Goal: Information Seeking & Learning: Learn about a topic

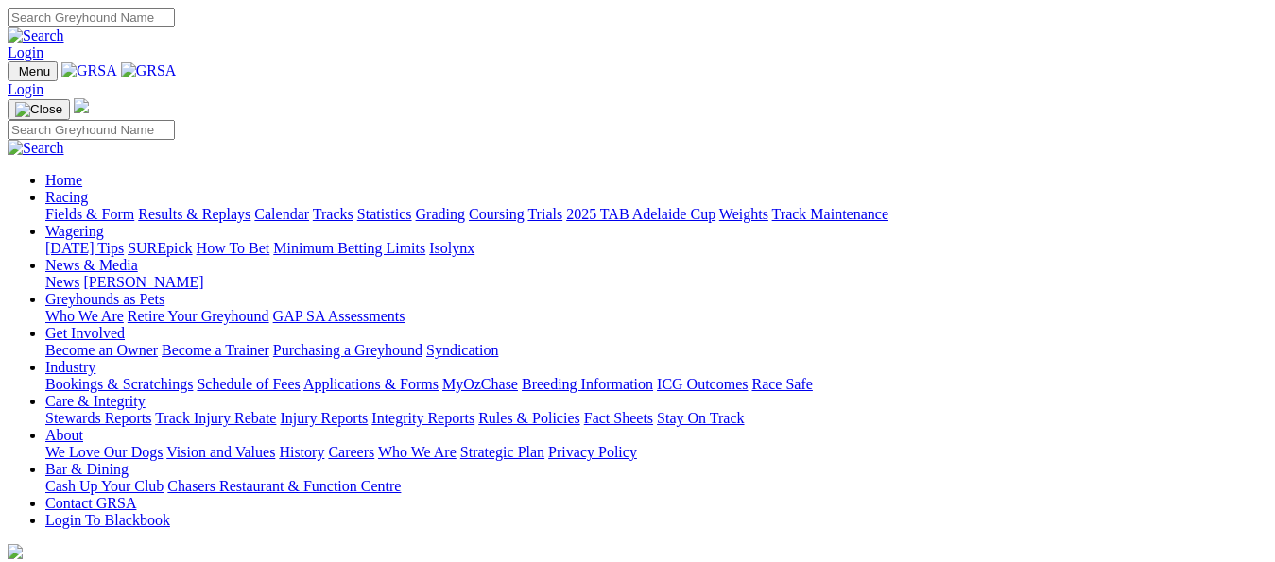
click at [104, 206] on link "Fields & Form" at bounding box center [89, 214] width 89 height 16
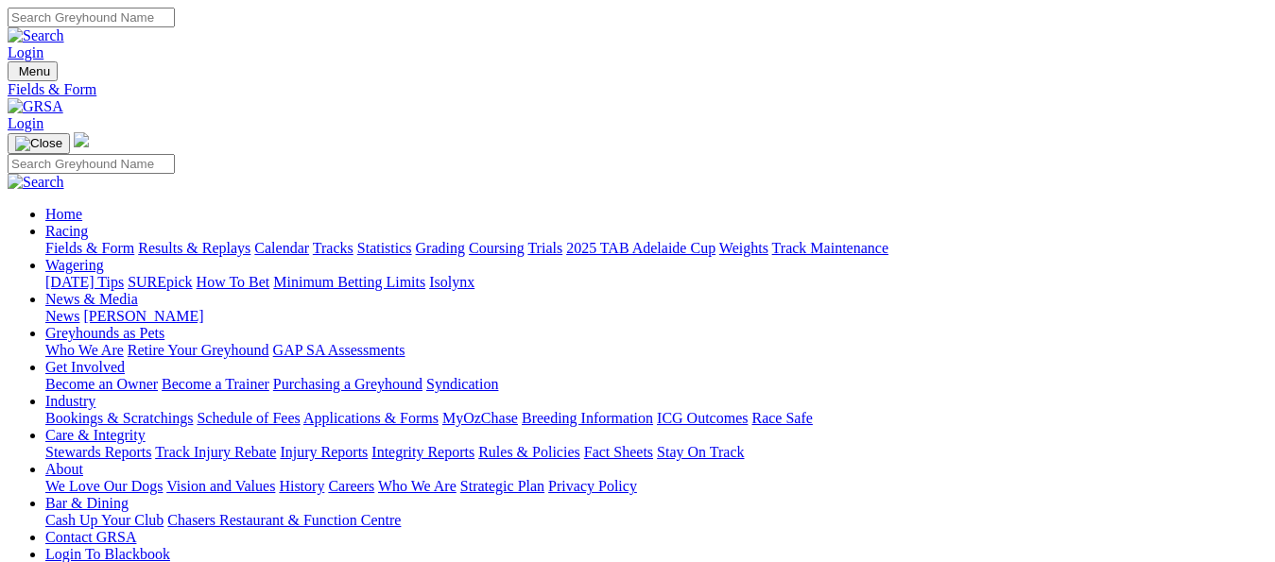
type input "[DATE]"
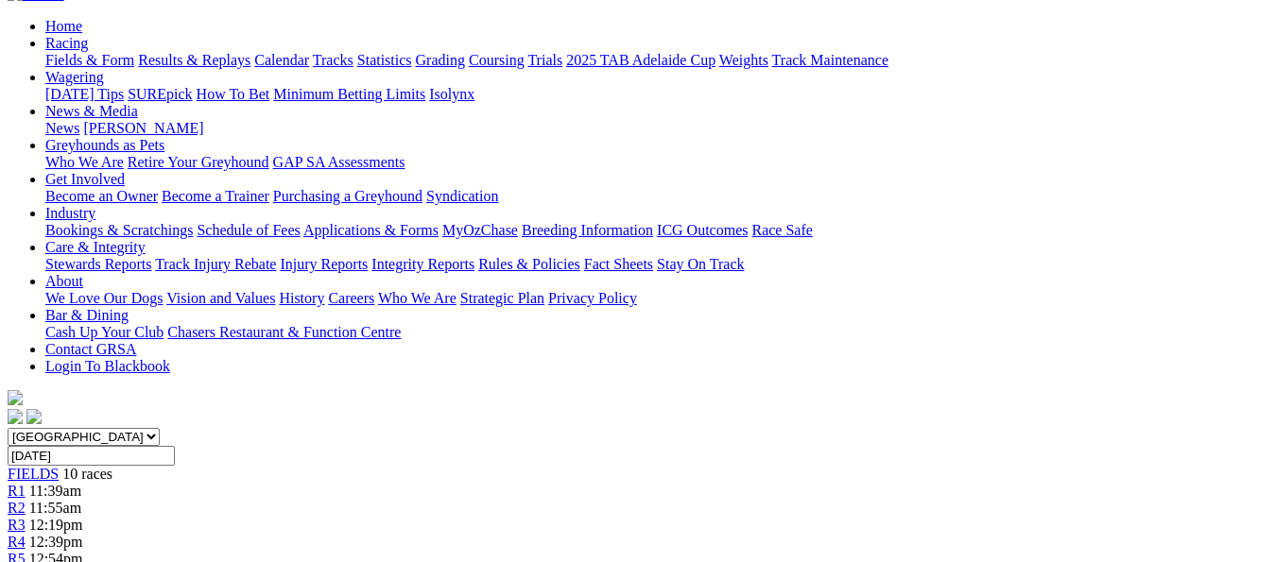
scroll to position [189, 0]
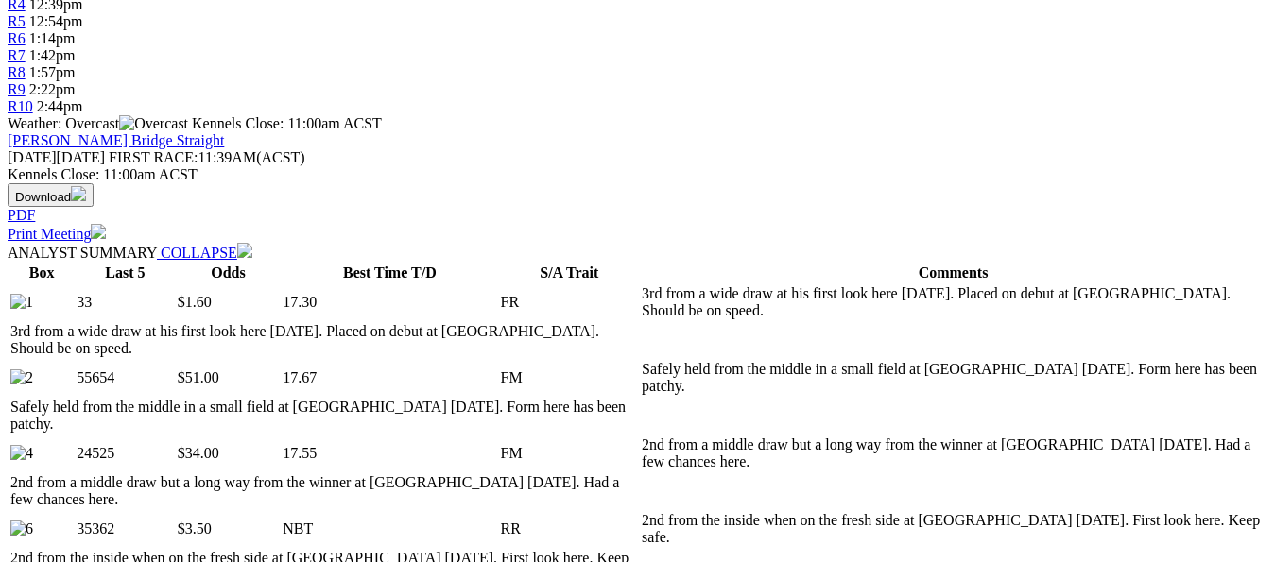
scroll to position [703, 0]
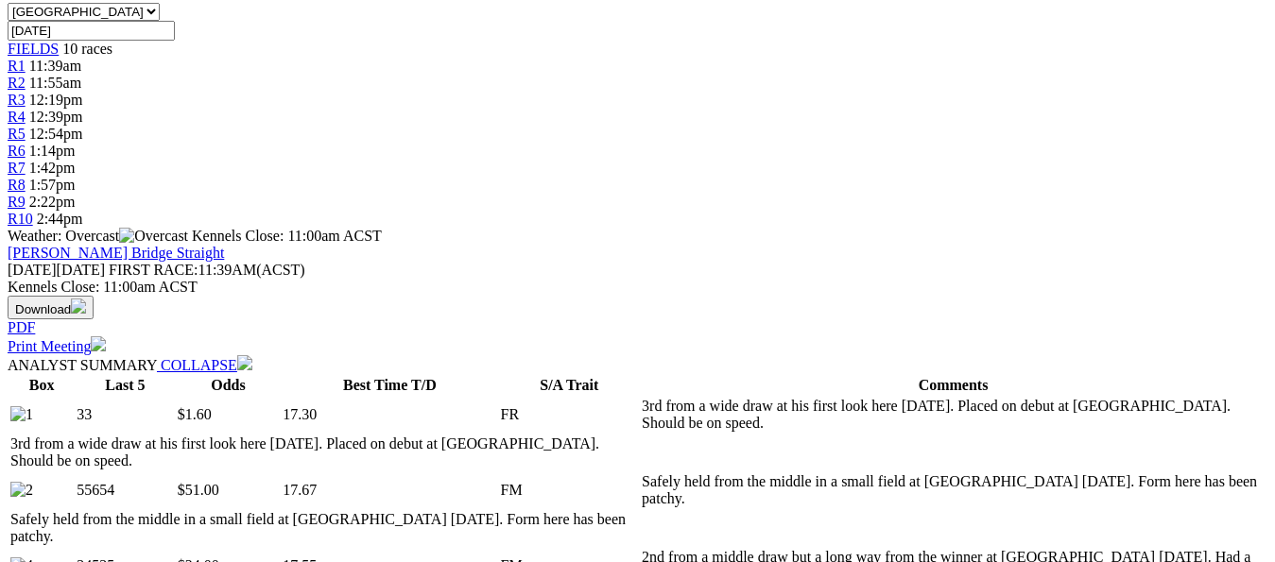
scroll to position [590, 0]
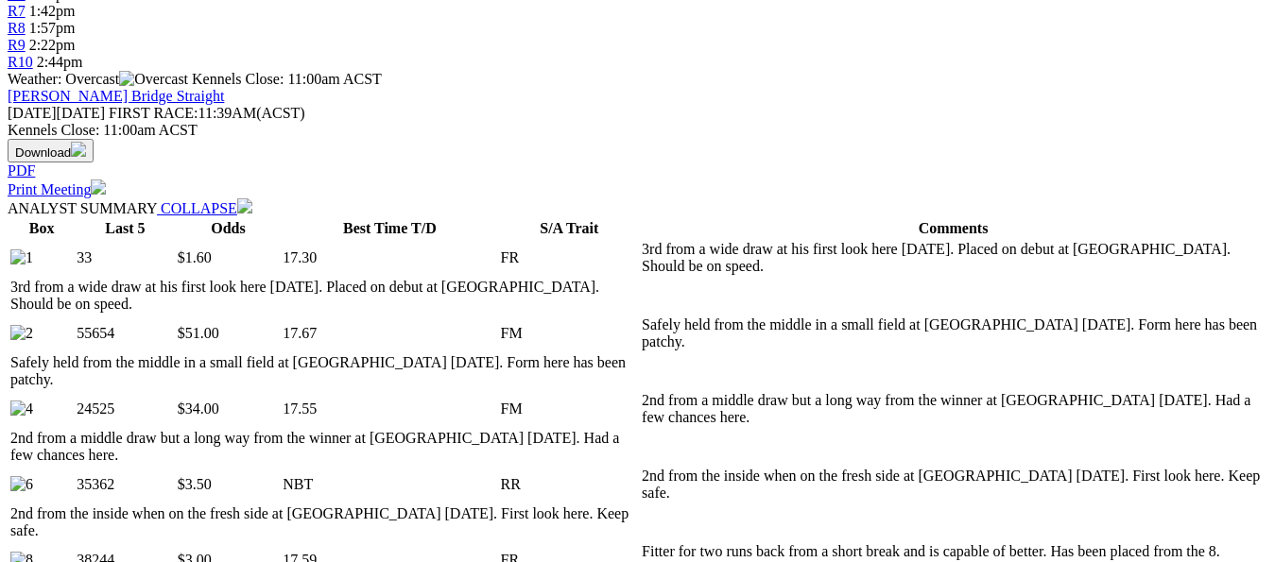
scroll to position [703, 0]
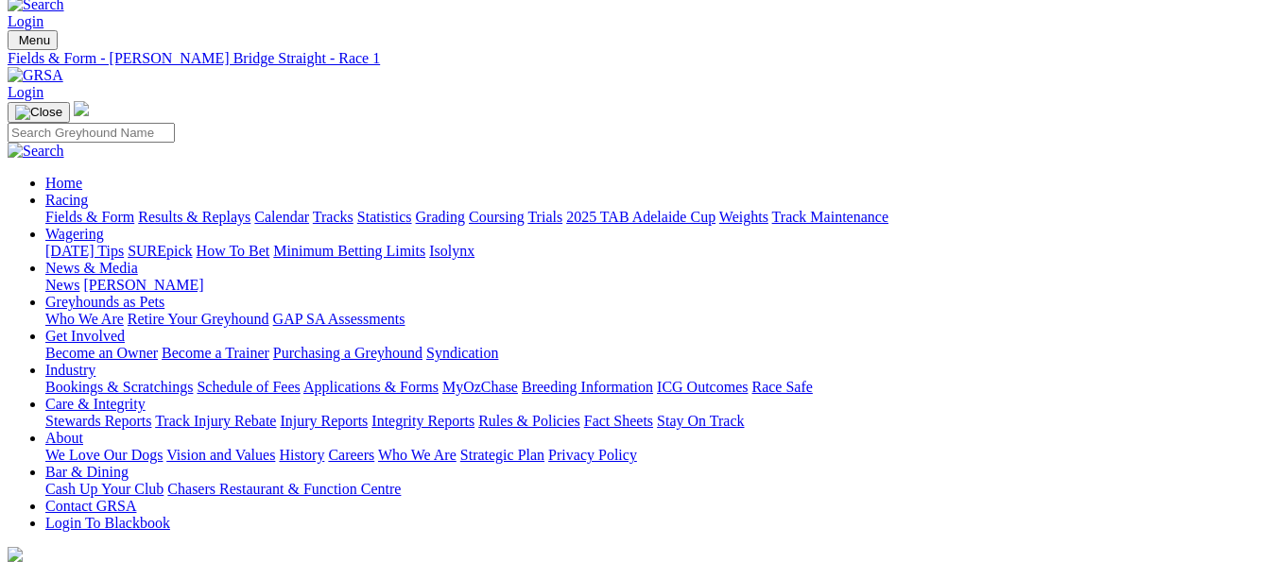
scroll to position [38, 0]
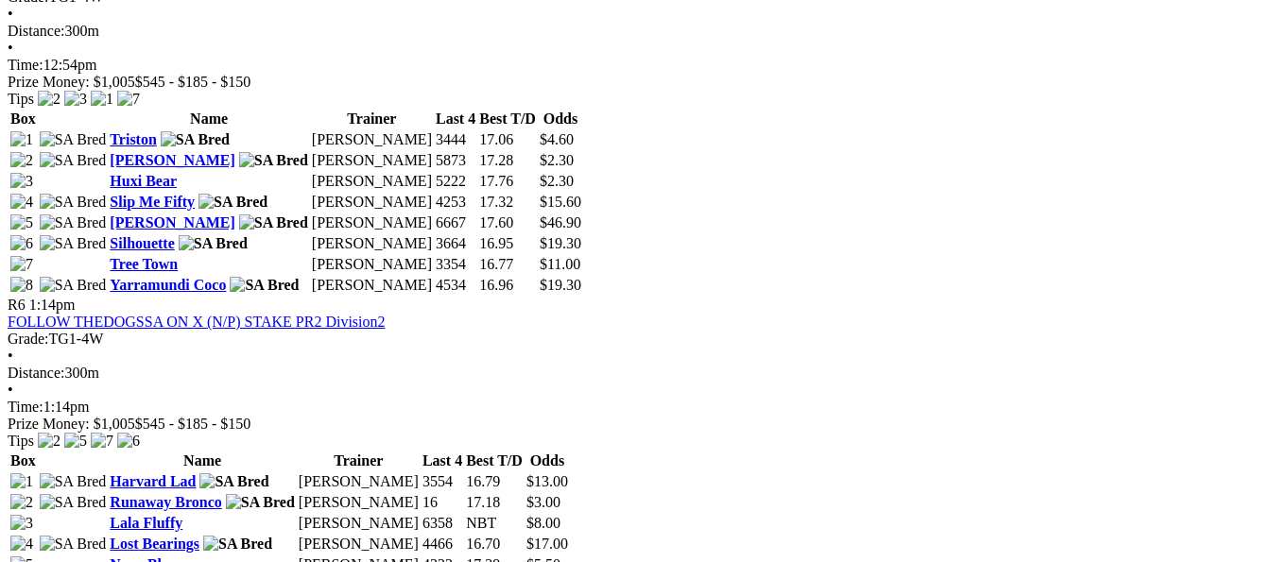
scroll to position [2231, 0]
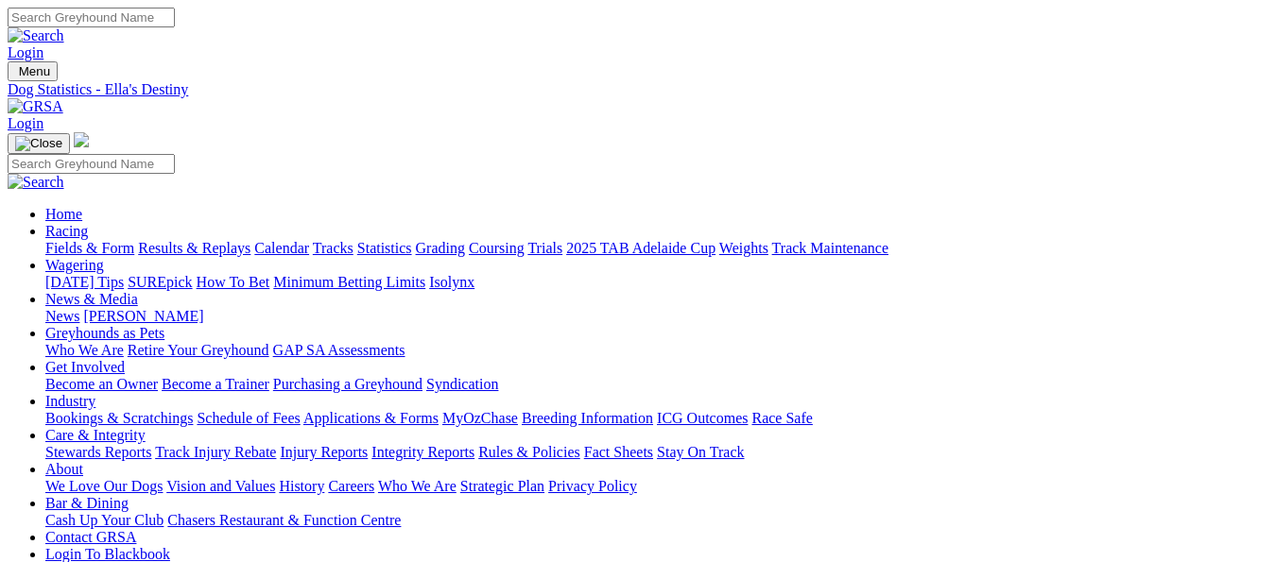
drag, startPoint x: 710, startPoint y: 360, endPoint x: 851, endPoint y: 353, distance: 141.0
drag, startPoint x: 926, startPoint y: 359, endPoint x: 707, endPoint y: 358, distance: 219.3
copy tr "$10.76 $279.70 26"
